Goal: Answer question/provide support

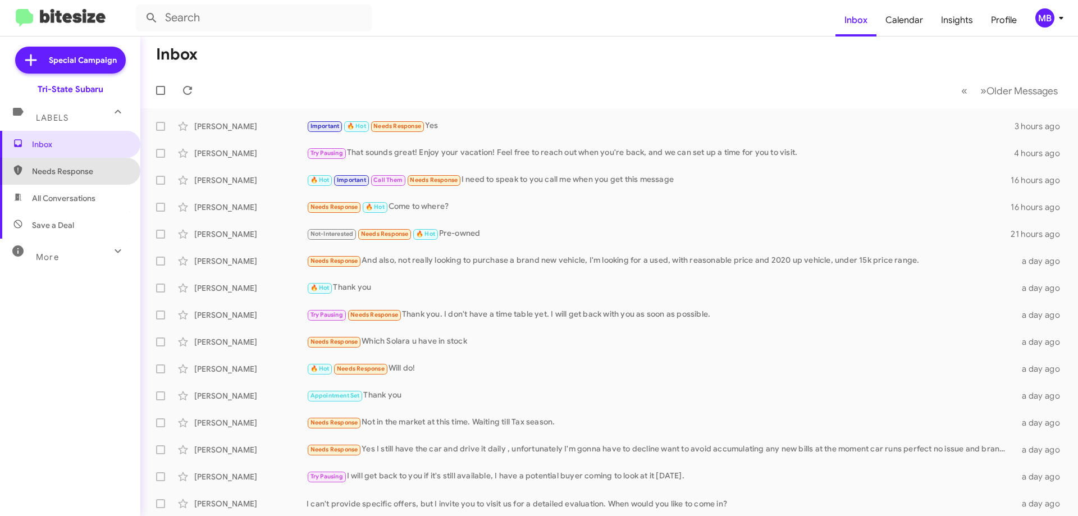
click at [83, 169] on span "Needs Response" at bounding box center [79, 171] width 95 height 11
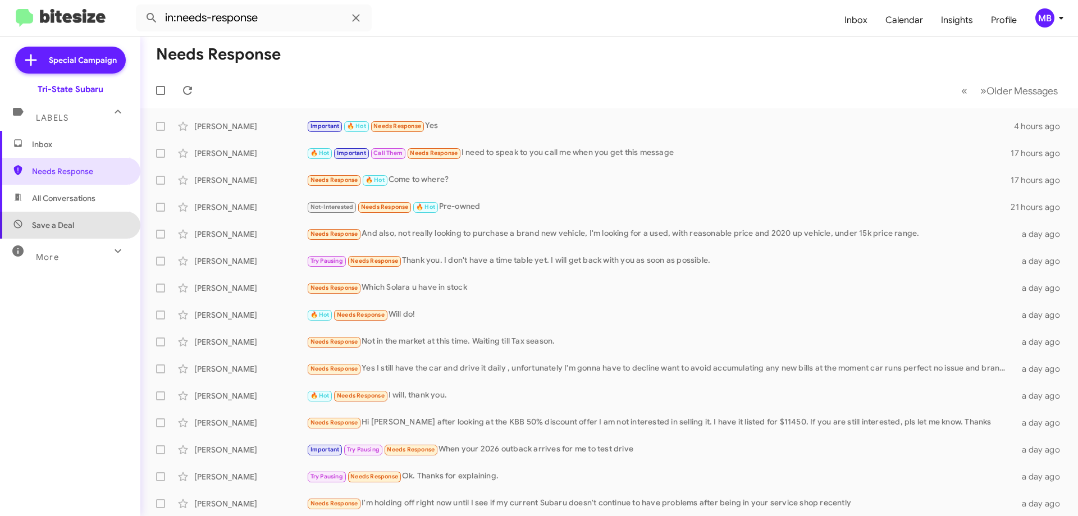
click at [85, 213] on span "Save a Deal" at bounding box center [70, 225] width 140 height 27
type input "in:not-interested"
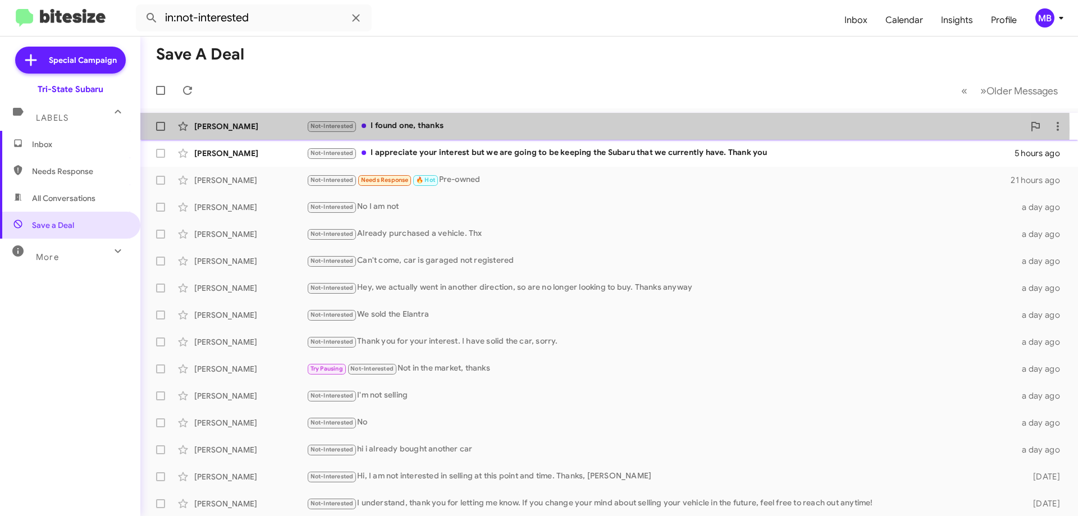
click at [266, 129] on div "[PERSON_NAME]" at bounding box center [250, 126] width 112 height 11
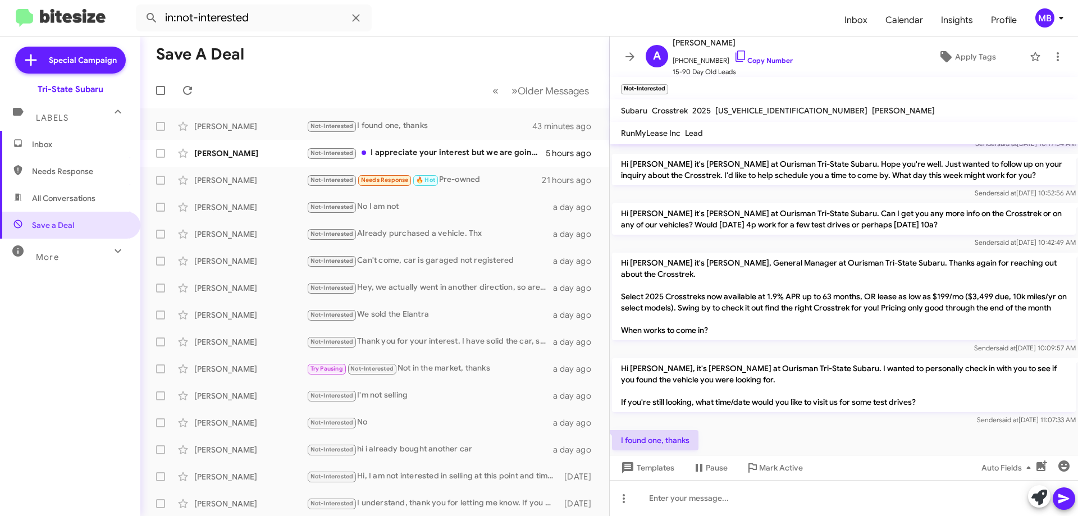
scroll to position [150, 0]
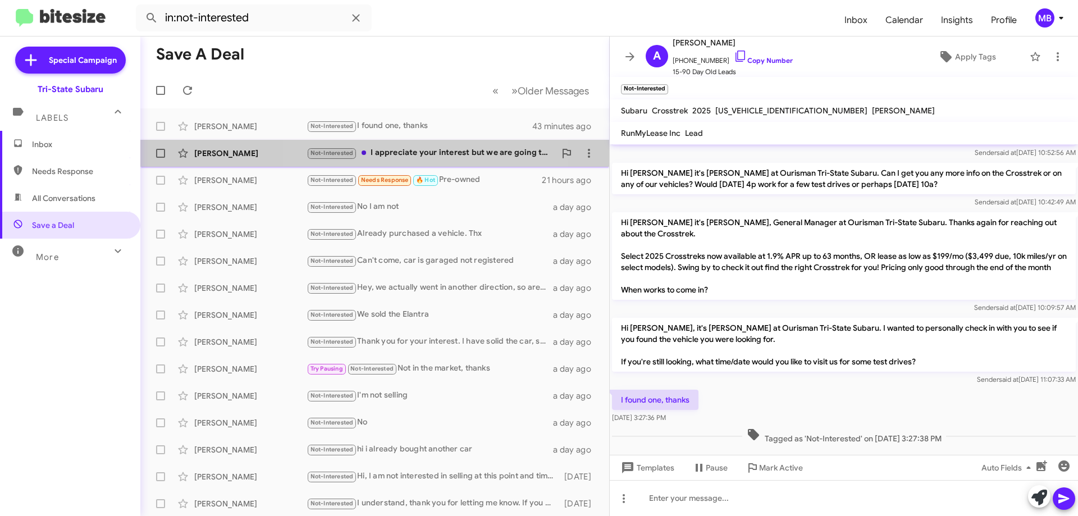
click at [431, 150] on div "Not-Interested I appreciate your interest but we are going to be keeping the Su…" at bounding box center [431, 153] width 249 height 13
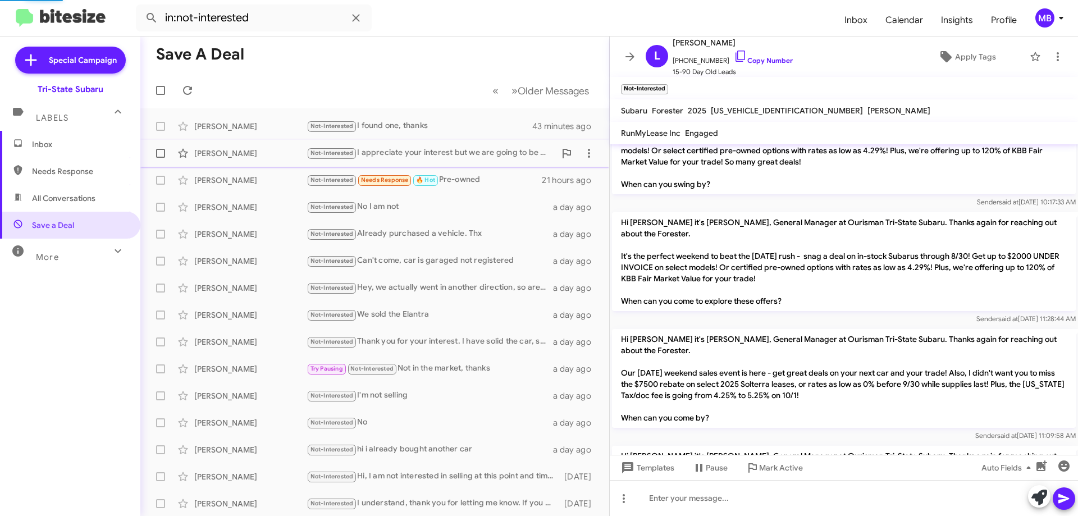
scroll to position [763, 0]
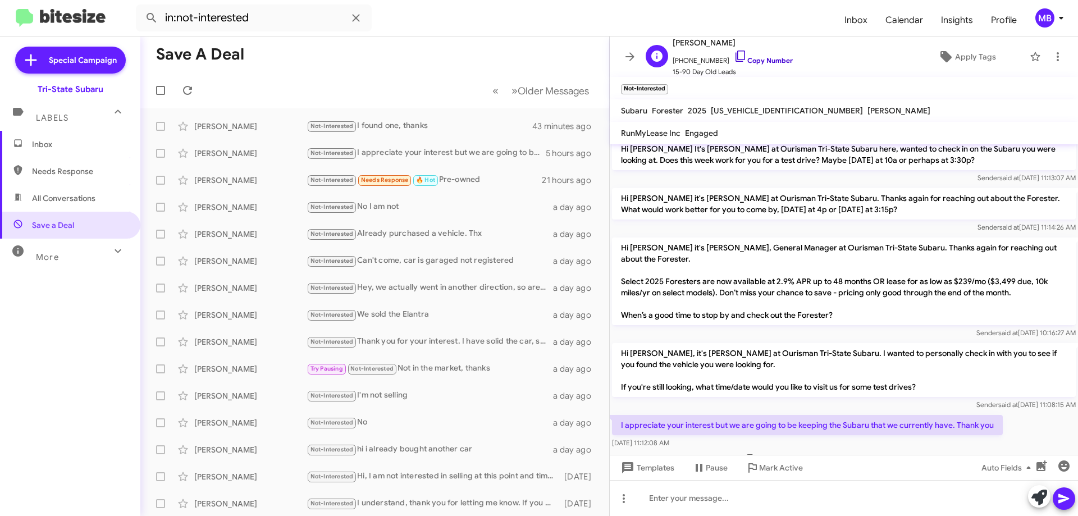
click at [768, 59] on link "Copy Number" at bounding box center [763, 60] width 59 height 8
